Goal: Transaction & Acquisition: Obtain resource

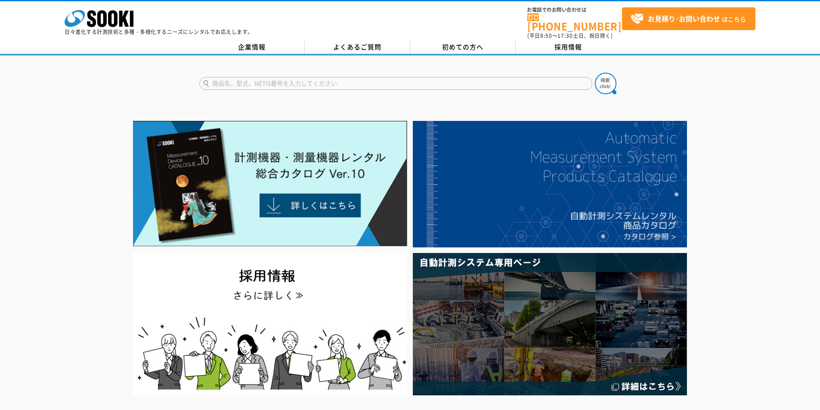
click at [365, 77] on input "text" at bounding box center [395, 83] width 393 height 13
type input "IX"
click at [595, 73] on button at bounding box center [606, 84] width 22 height 22
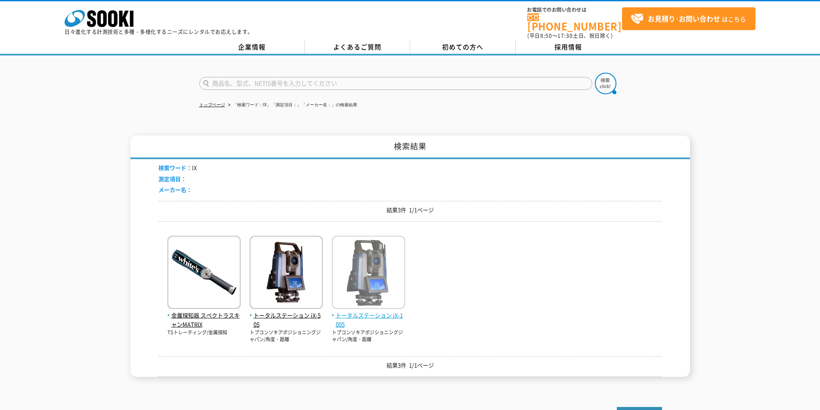
click at [365, 311] on span "トータルステーション iX-1005" at bounding box center [368, 320] width 73 height 18
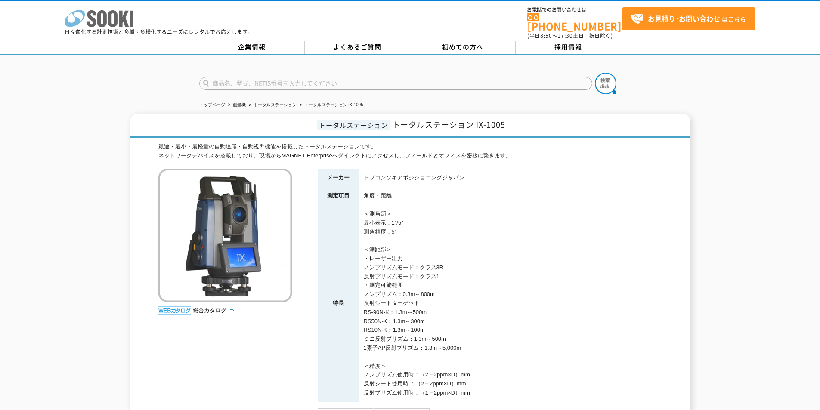
click at [104, 16] on icon at bounding box center [101, 18] width 9 height 17
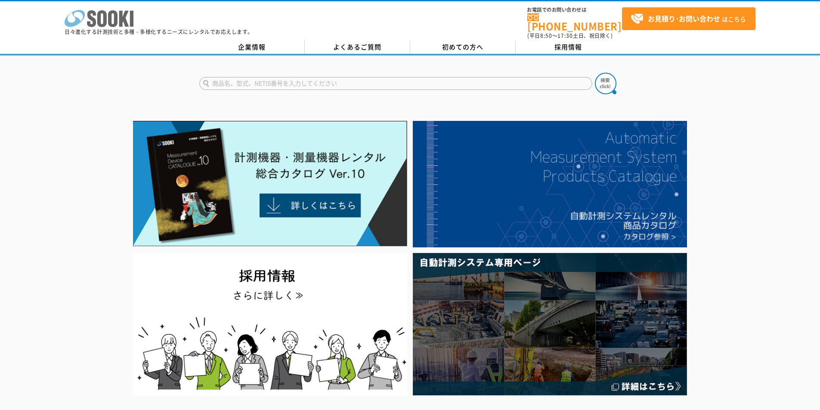
click at [117, 25] on icon "株式会社 ソーキ" at bounding box center [99, 18] width 69 height 17
click at [390, 80] on input "text" at bounding box center [395, 83] width 393 height 13
type input "塩分"
click at [612, 77] on img at bounding box center [606, 84] width 22 height 22
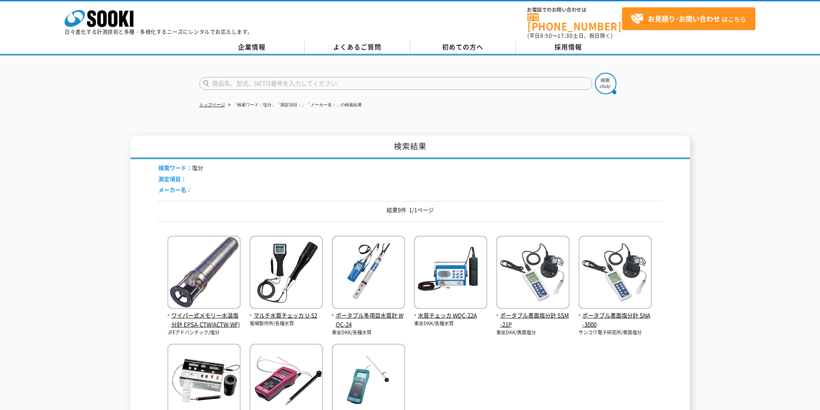
click at [355, 80] on input "text" at bounding box center [395, 83] width 393 height 13
type input "電気伝導率"
click at [600, 81] on img at bounding box center [606, 84] width 22 height 22
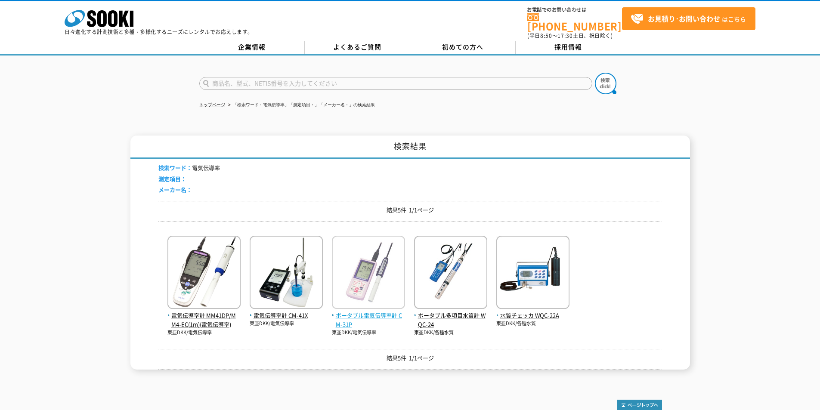
click at [348, 313] on span "ポータブル電気伝導率計 CM-31P" at bounding box center [368, 320] width 73 height 18
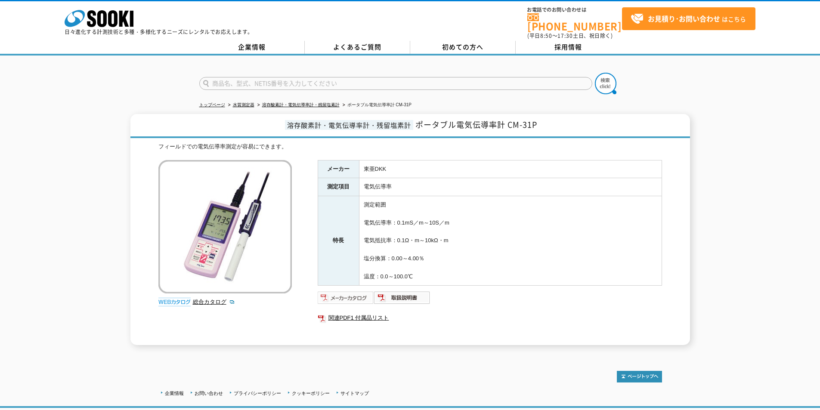
click at [341, 291] on img at bounding box center [346, 298] width 56 height 14
click at [119, 20] on polygon at bounding box center [124, 19] width 10 height 16
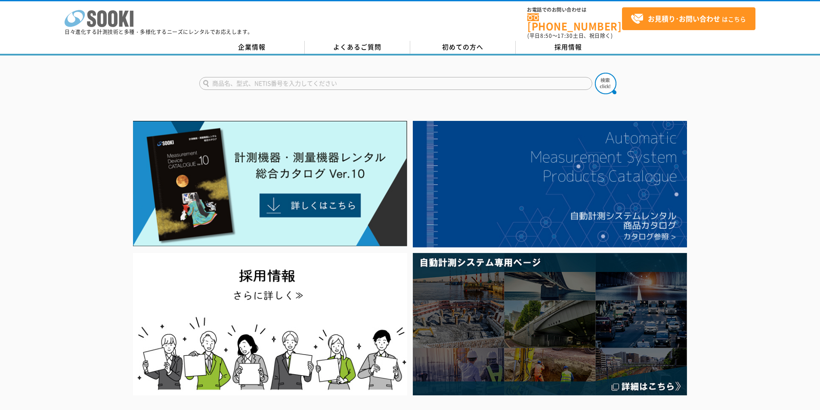
click at [113, 13] on icon "株式会社 ソーキ" at bounding box center [99, 18] width 69 height 17
